Goal: Transaction & Acquisition: Subscribe to service/newsletter

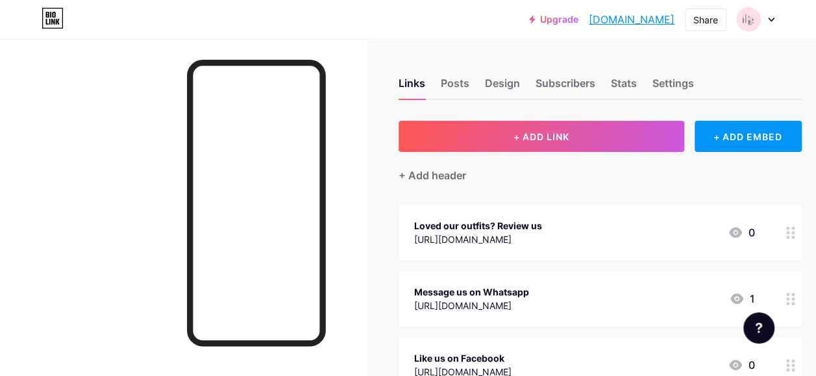
click at [769, 21] on icon at bounding box center [771, 20] width 6 height 5
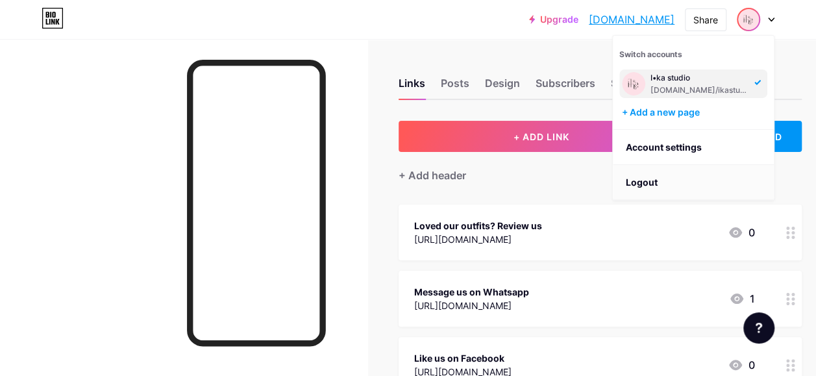
click at [660, 186] on li "Logout" at bounding box center [693, 182] width 161 height 35
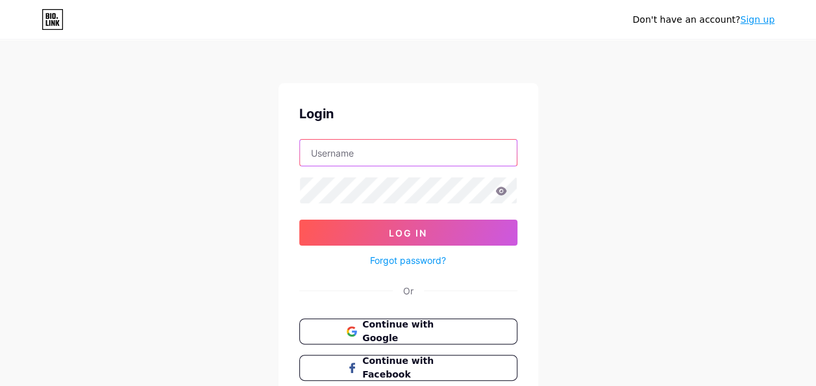
click at [416, 152] on input "text" at bounding box center [408, 153] width 217 height 26
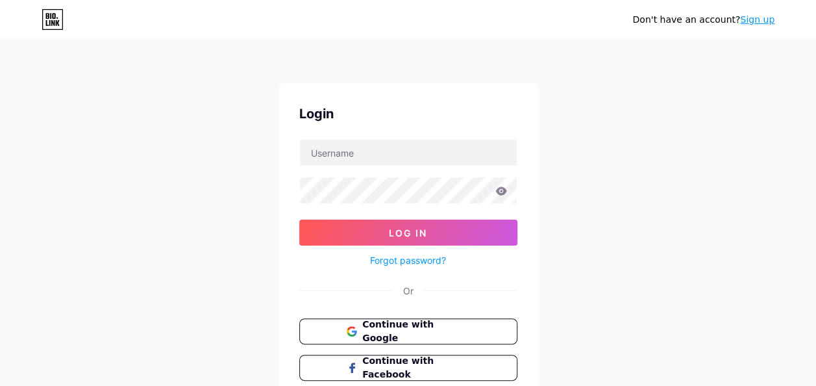
click at [732, 205] on div "Don't have an account? Sign up Login Log In Forgot password? Or Continue with G…" at bounding box center [408, 239] width 816 height 479
click at [754, 20] on link "Sign up" at bounding box center [757, 19] width 34 height 10
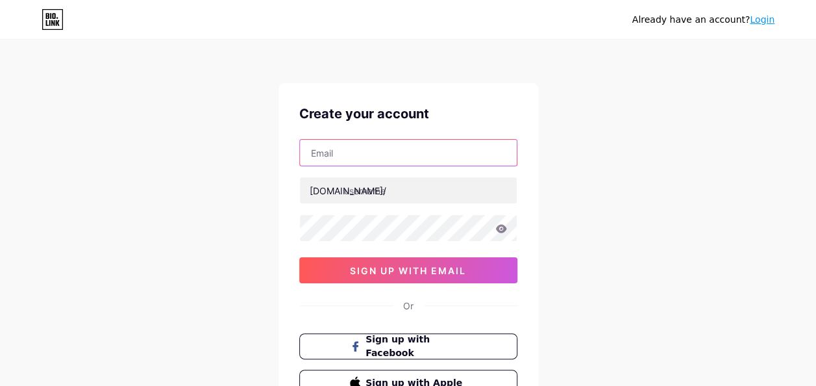
click at [417, 162] on input "text" at bounding box center [408, 153] width 217 height 26
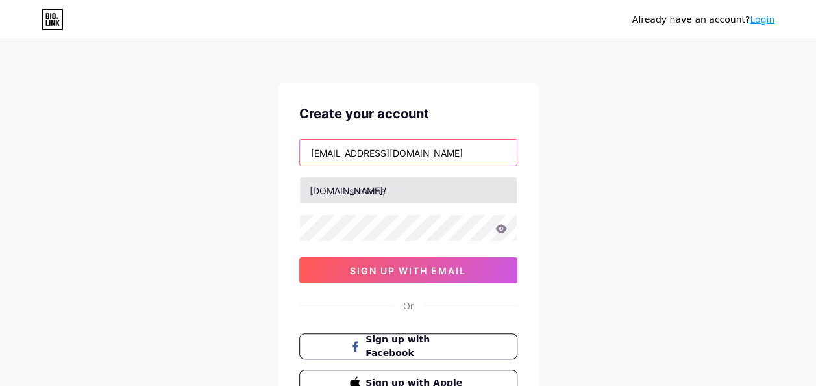
type input "[EMAIL_ADDRESS][DOMAIN_NAME]"
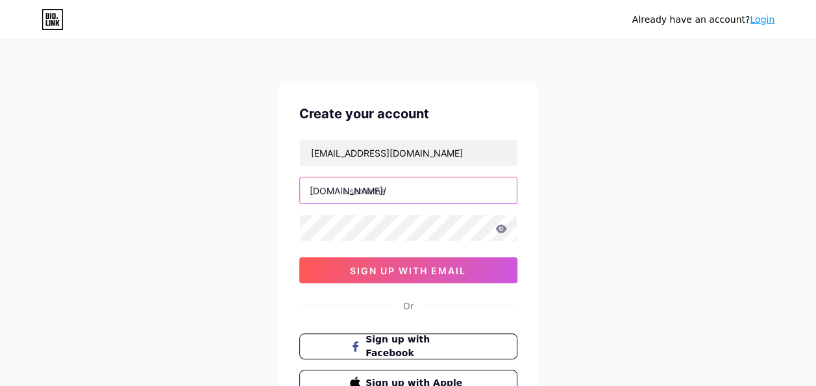
click at [387, 198] on input "text" at bounding box center [408, 190] width 217 height 26
click at [349, 190] on input "khushienterprise" at bounding box center [408, 190] width 217 height 26
type input "khushienterprise"
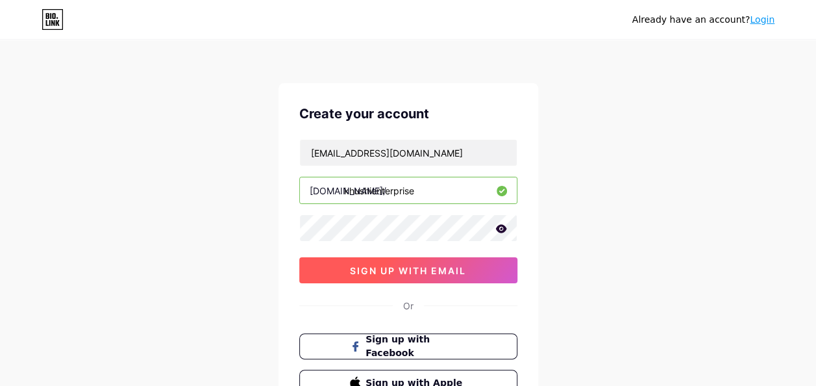
click at [416, 274] on span "sign up with email" at bounding box center [408, 270] width 116 height 11
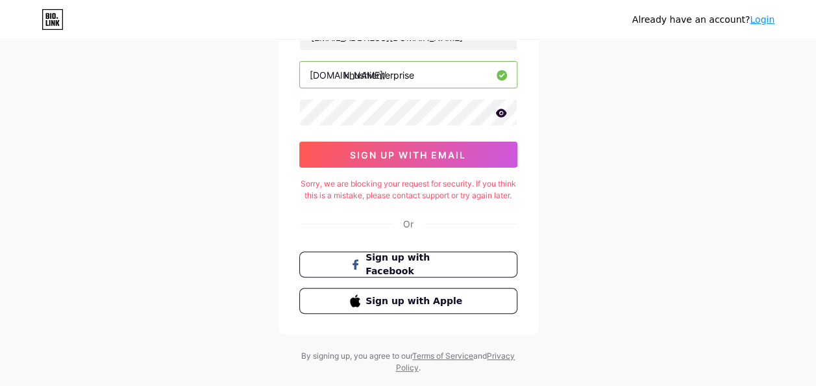
scroll to position [121, 0]
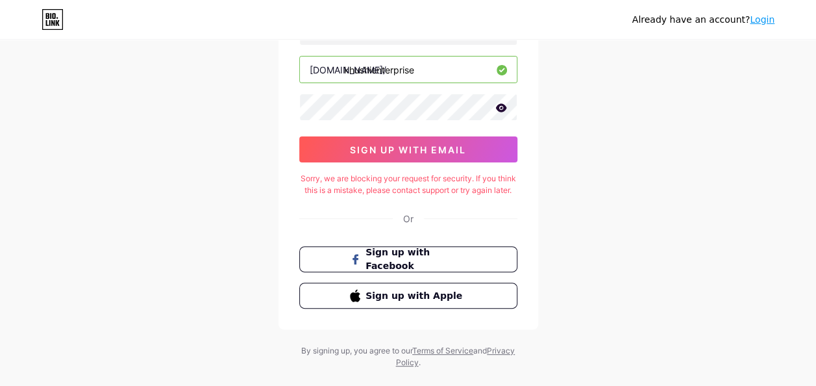
click at [332, 142] on button "sign up with email" at bounding box center [408, 149] width 218 height 26
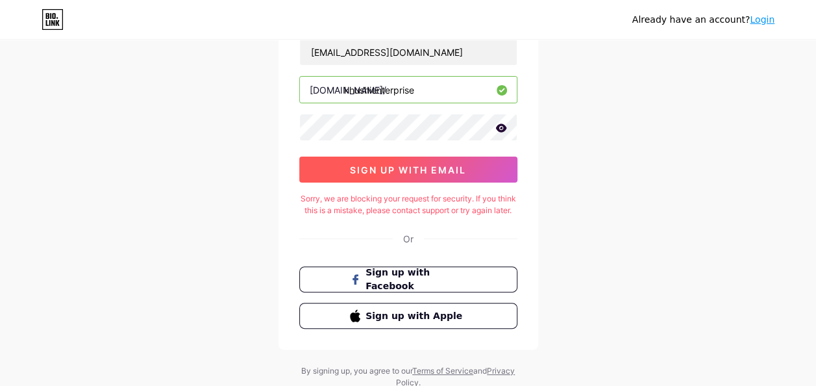
scroll to position [119, 0]
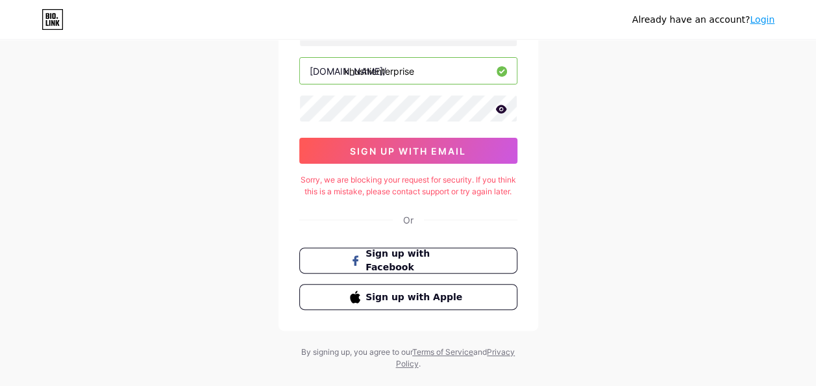
click at [292, 110] on div "Create your account [EMAIL_ADDRESS][DOMAIN_NAME] [DOMAIN_NAME]/ khushienterpris…" at bounding box center [409, 147] width 260 height 367
